Goal: Task Accomplishment & Management: Complete application form

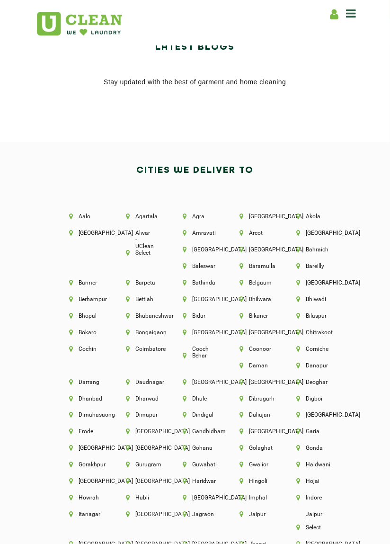
scroll to position [1816, 0]
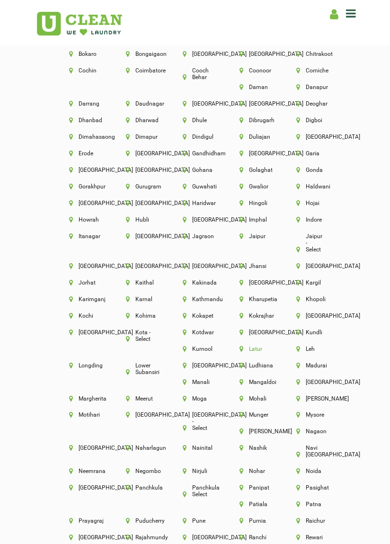
click at [258, 345] on li "Latur" at bounding box center [251, 348] width 25 height 7
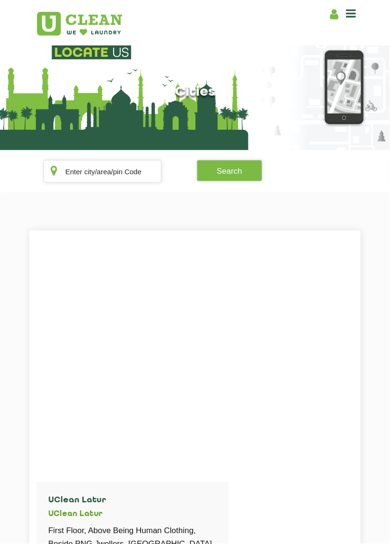
click at [354, 8] on icon at bounding box center [351, 13] width 10 height 11
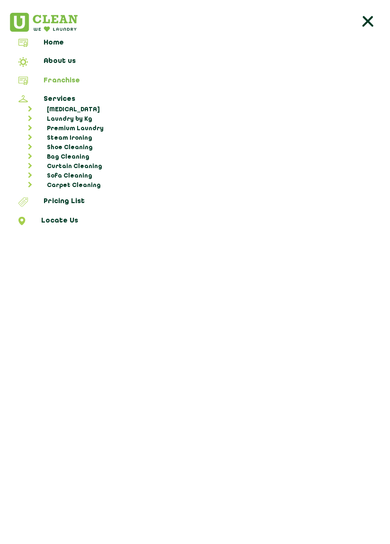
click at [64, 77] on link "Franchise" at bounding box center [194, 82] width 383 height 11
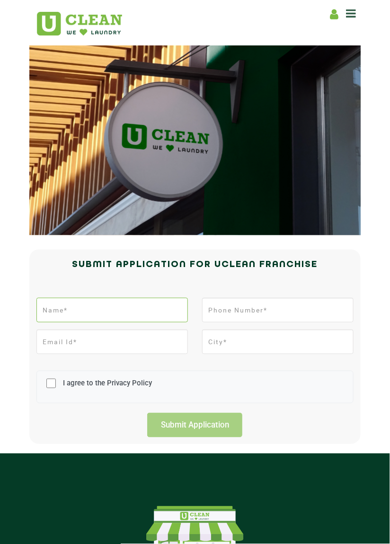
click at [137, 311] on input "text" at bounding box center [111, 310] width 151 height 25
type input "[PERSON_NAME]"
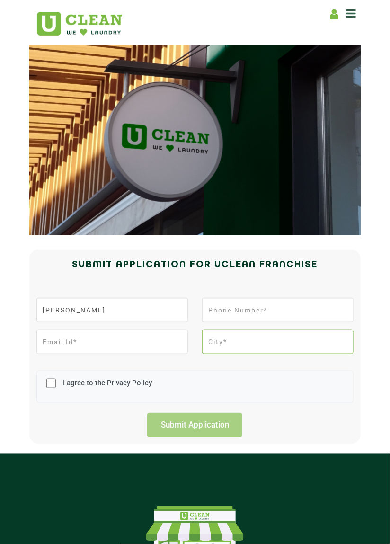
type input "Latur"
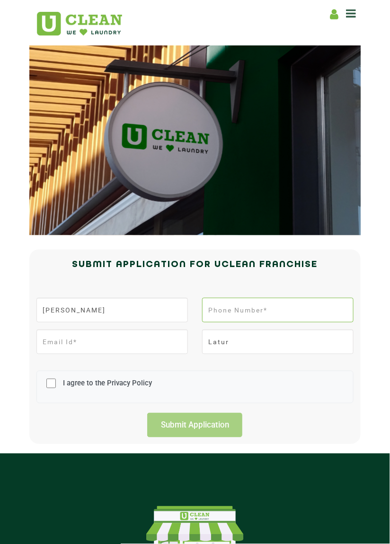
click at [277, 311] on input "tel" at bounding box center [277, 310] width 151 height 25
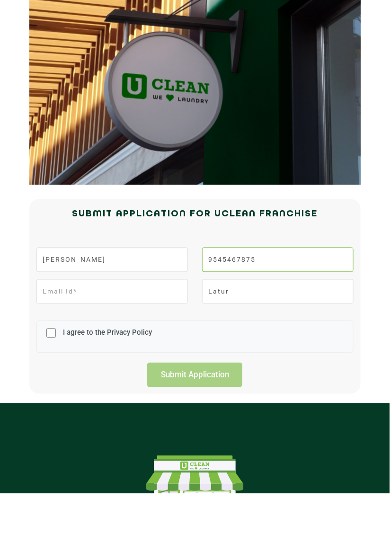
type input "9545467875"
click at [134, 341] on input "email" at bounding box center [111, 341] width 151 height 25
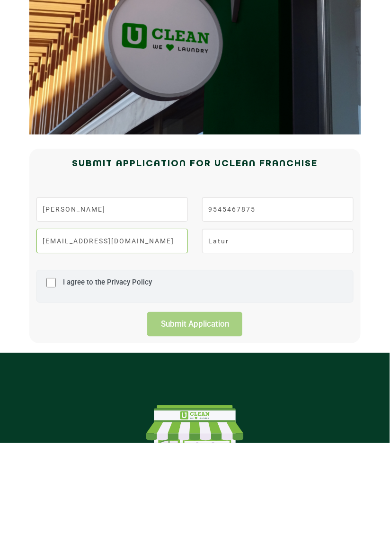
type input "[EMAIL_ADDRESS][DOMAIN_NAME]"
click at [54, 382] on input "I agree to the Privacy Policy" at bounding box center [50, 383] width 9 height 25
checkbox input "true"
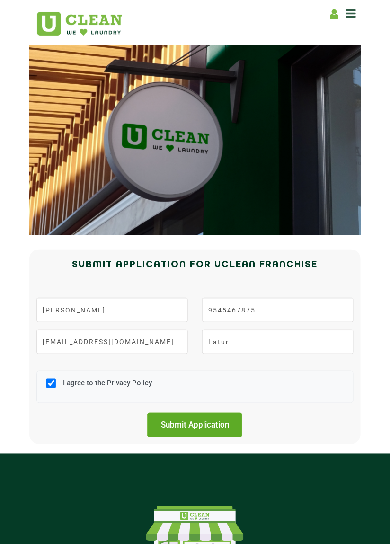
click at [205, 424] on input "Submit Application" at bounding box center [194, 425] width 95 height 25
